Goal: Task Accomplishment & Management: Complete application form

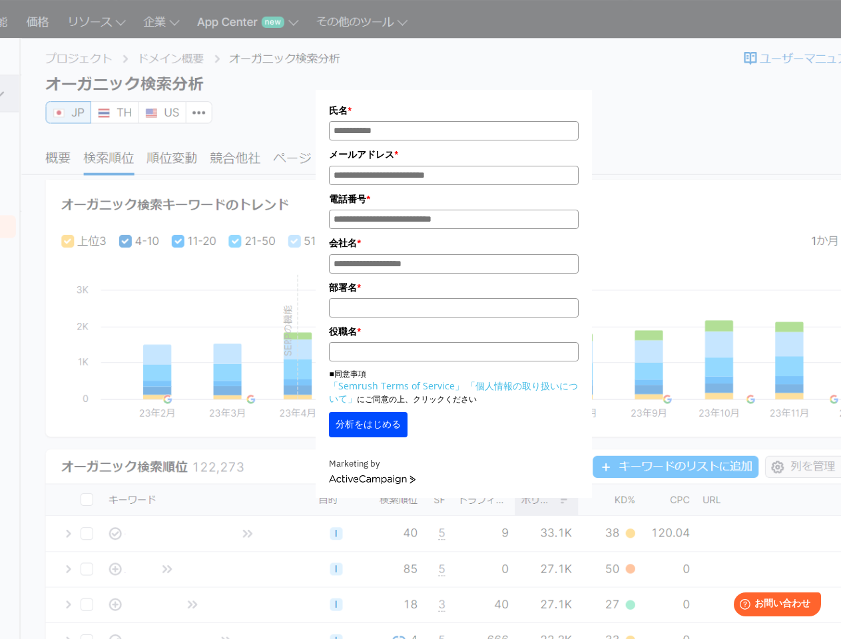
click at [453, 111] on label "氏名 *" at bounding box center [453, 110] width 249 height 15
click at [453, 121] on input "氏名*" at bounding box center [453, 130] width 249 height 19
click at [453, 131] on input "氏名*" at bounding box center [453, 130] width 249 height 19
click at [453, 155] on label "メールアドレス *" at bounding box center [453, 154] width 249 height 15
click at [453, 166] on input "メールアドレス*" at bounding box center [453, 175] width 249 height 19
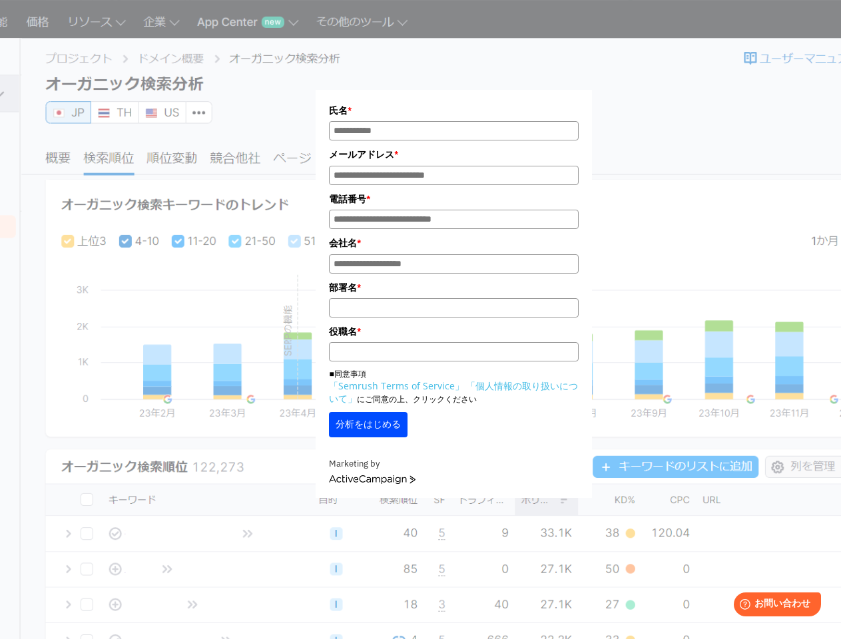
click at [453, 176] on input "メールアドレス*" at bounding box center [453, 175] width 249 height 19
click at [453, 200] on label "電話番号 *" at bounding box center [453, 199] width 249 height 15
click at [453, 210] on input "電話番号*" at bounding box center [453, 219] width 249 height 19
click at [453, 221] on input "電話番号*" at bounding box center [453, 219] width 249 height 19
click at [453, 245] on label "会社名 *" at bounding box center [453, 243] width 249 height 15
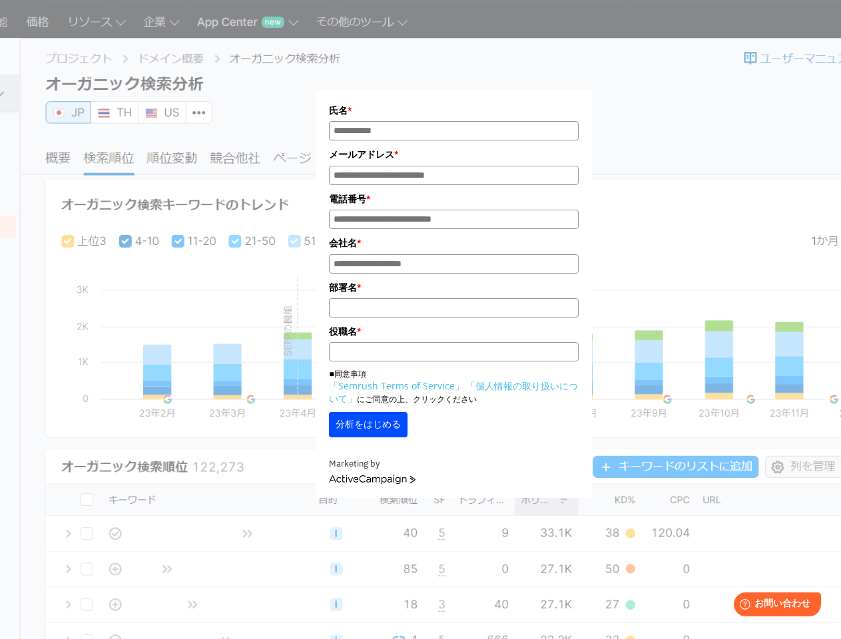
click at [453, 254] on input "会社名 *" at bounding box center [453, 263] width 249 height 19
click at [453, 266] on input "会社名 *" at bounding box center [453, 263] width 249 height 19
click at [453, 290] on label "部署名 *" at bounding box center [453, 287] width 249 height 15
click at [453, 298] on input "部署名 *" at bounding box center [453, 307] width 249 height 19
click at [453, 311] on input "部署名 *" at bounding box center [453, 307] width 249 height 19
